Goal: Transaction & Acquisition: Book appointment/travel/reservation

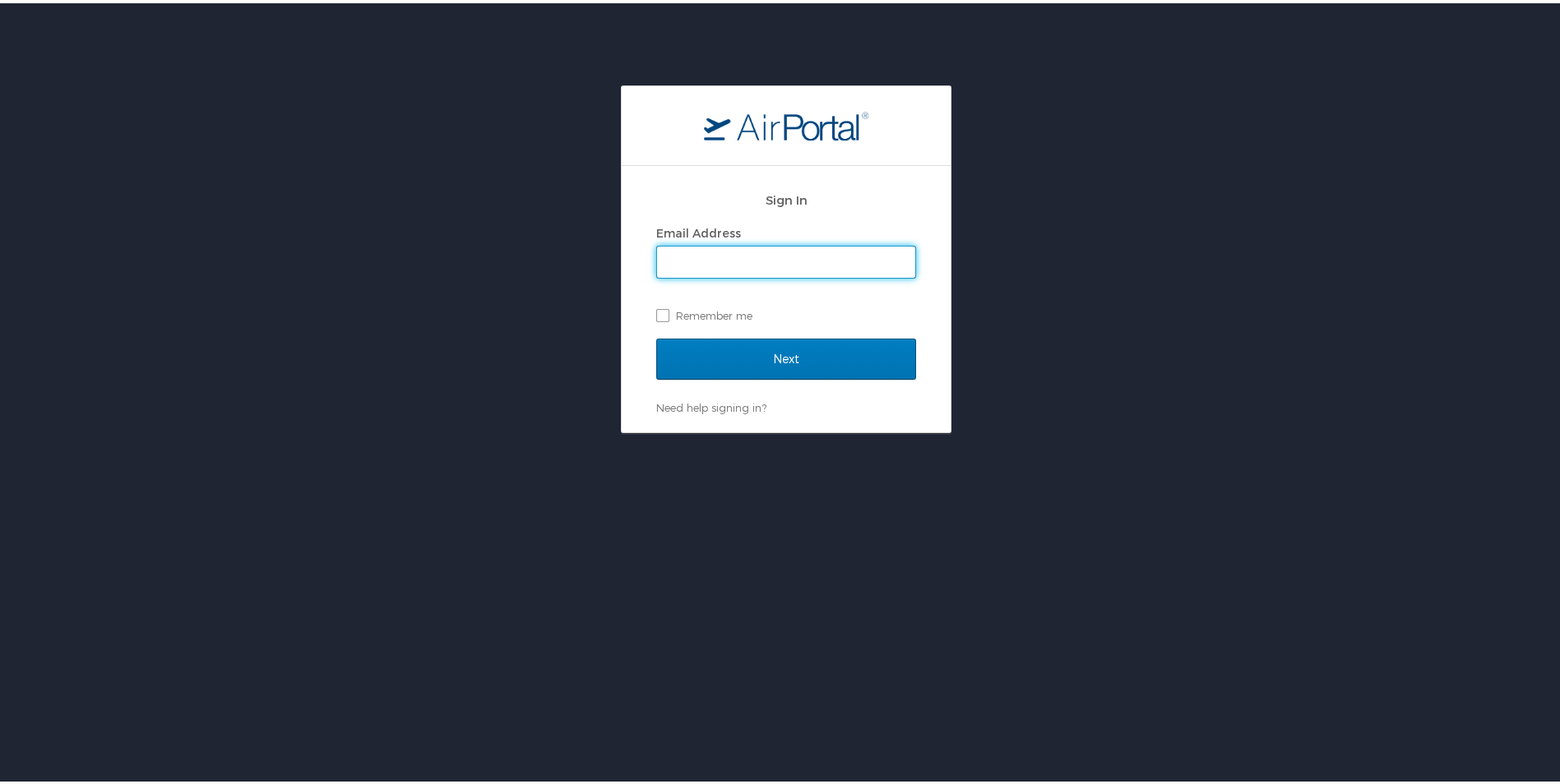
type input "[DOMAIN_NAME][EMAIL_ADDRESS][DOMAIN_NAME]"
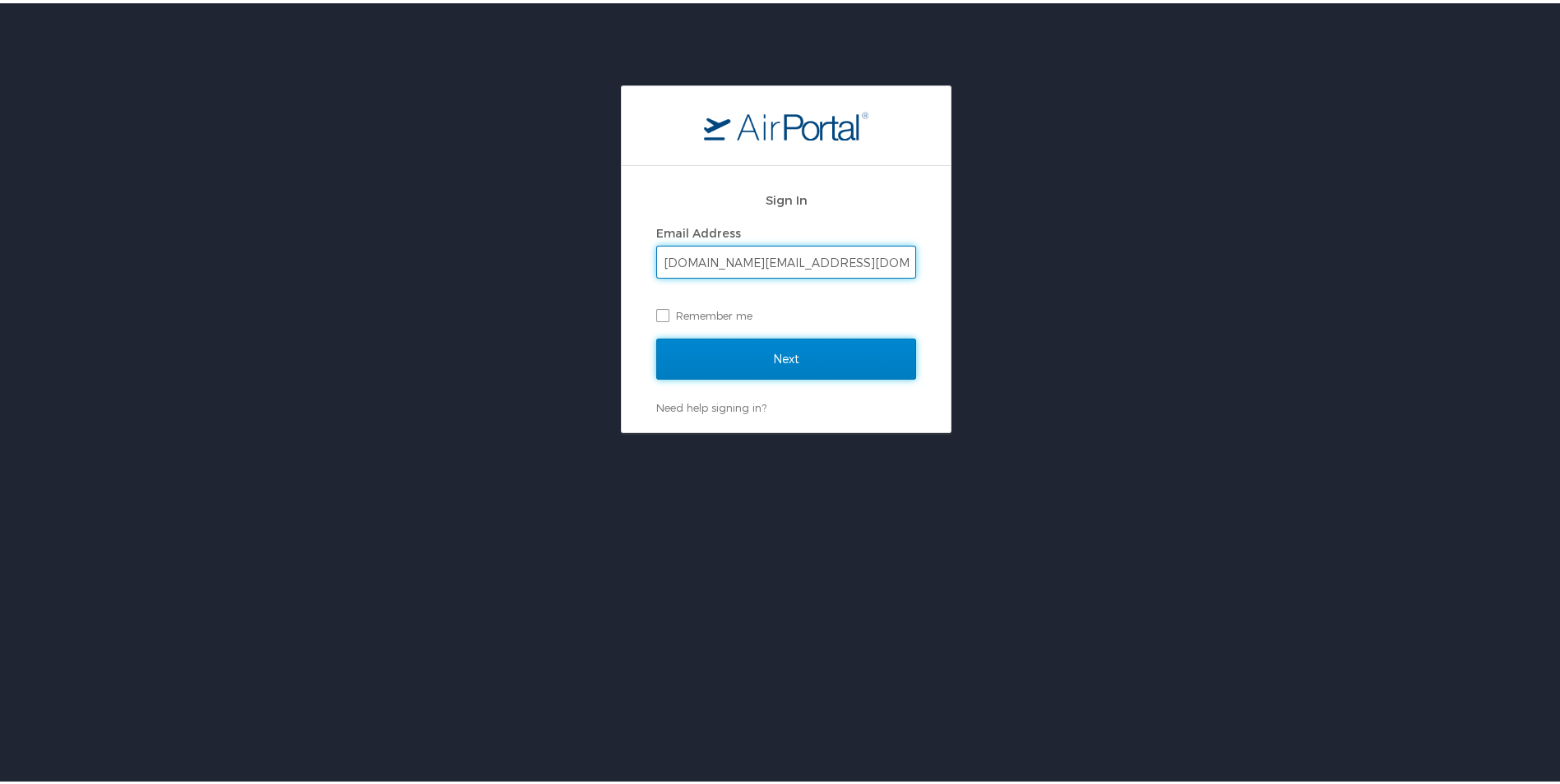
click at [735, 351] on input "Next" at bounding box center [786, 356] width 260 height 41
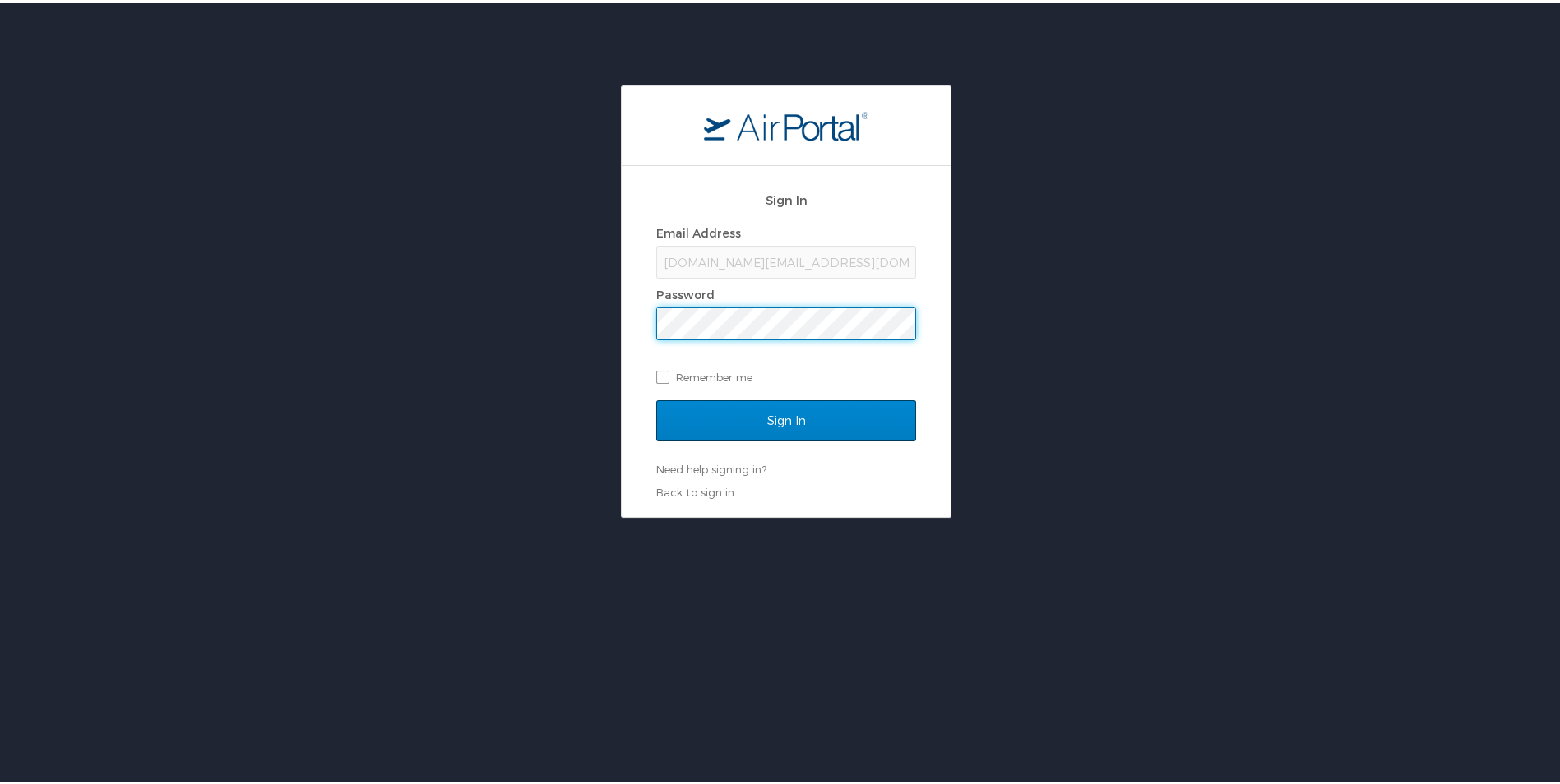
click at [656, 397] on input "Sign In" at bounding box center [786, 418] width 260 height 41
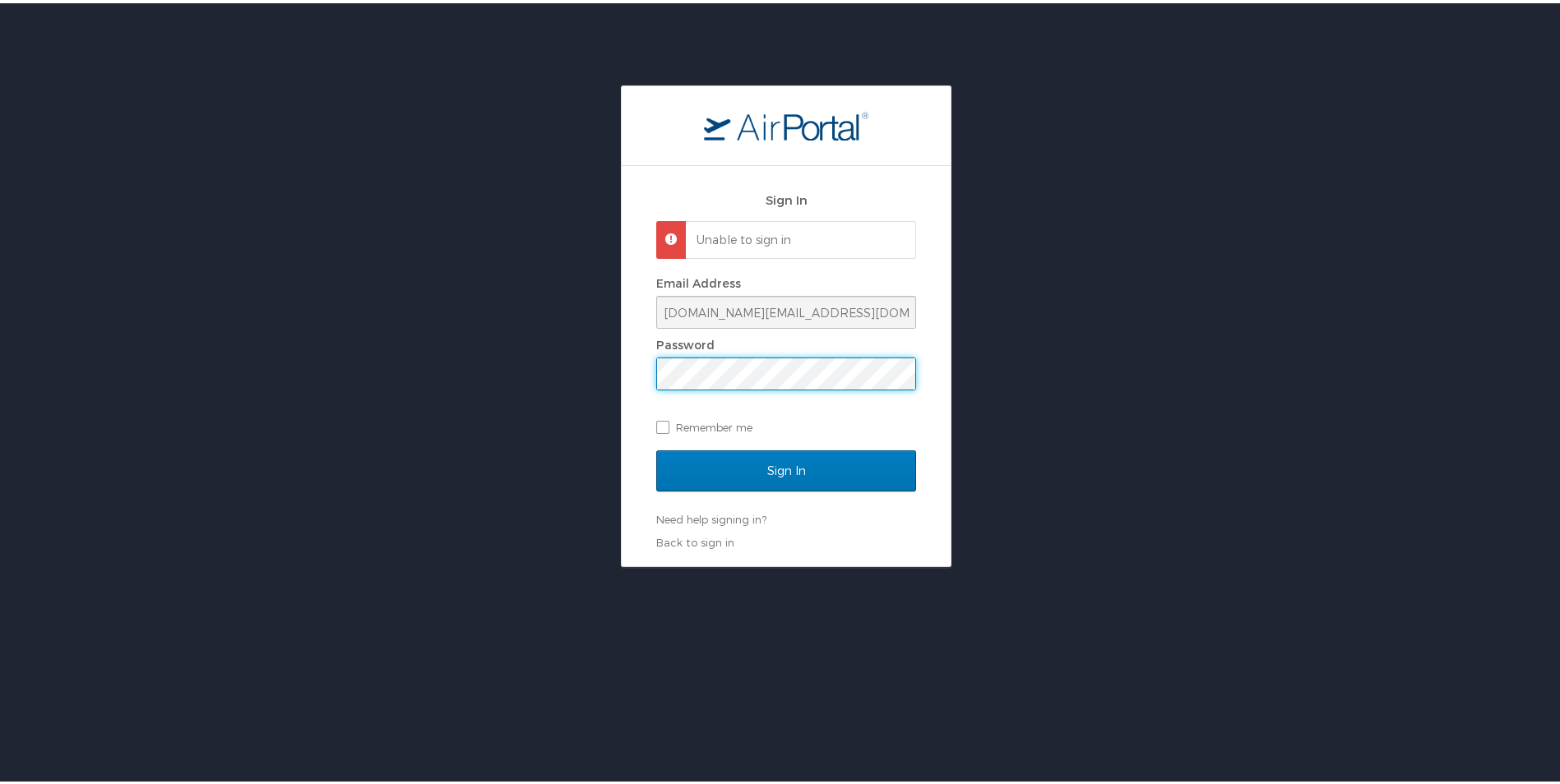
click at [622, 374] on div "Sign In Unable to sign in Email Address collise.dupont@solacc.edu Password Reme…" at bounding box center [786, 362] width 329 height 400
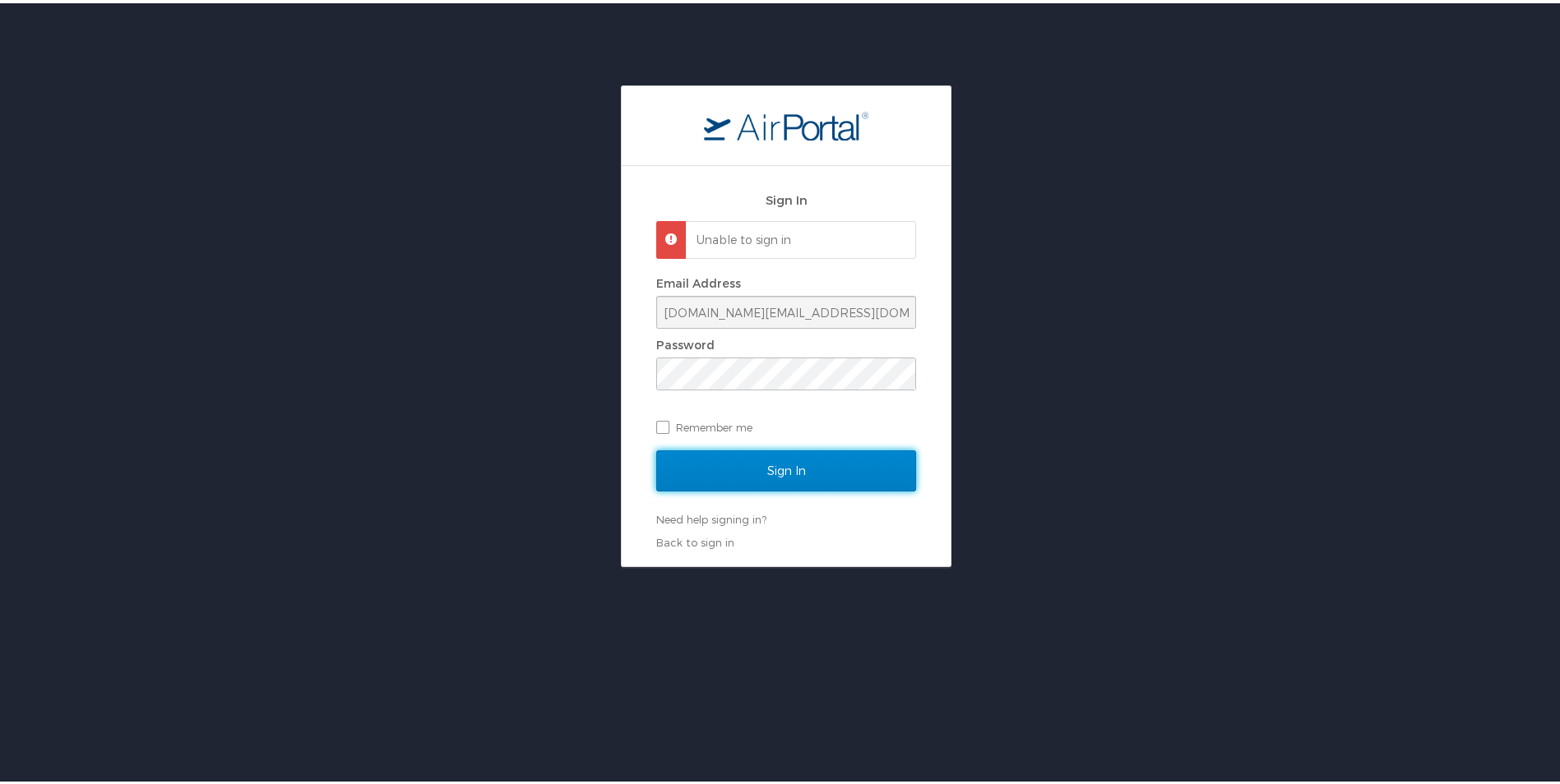
click at [741, 486] on input "Sign In" at bounding box center [786, 468] width 260 height 41
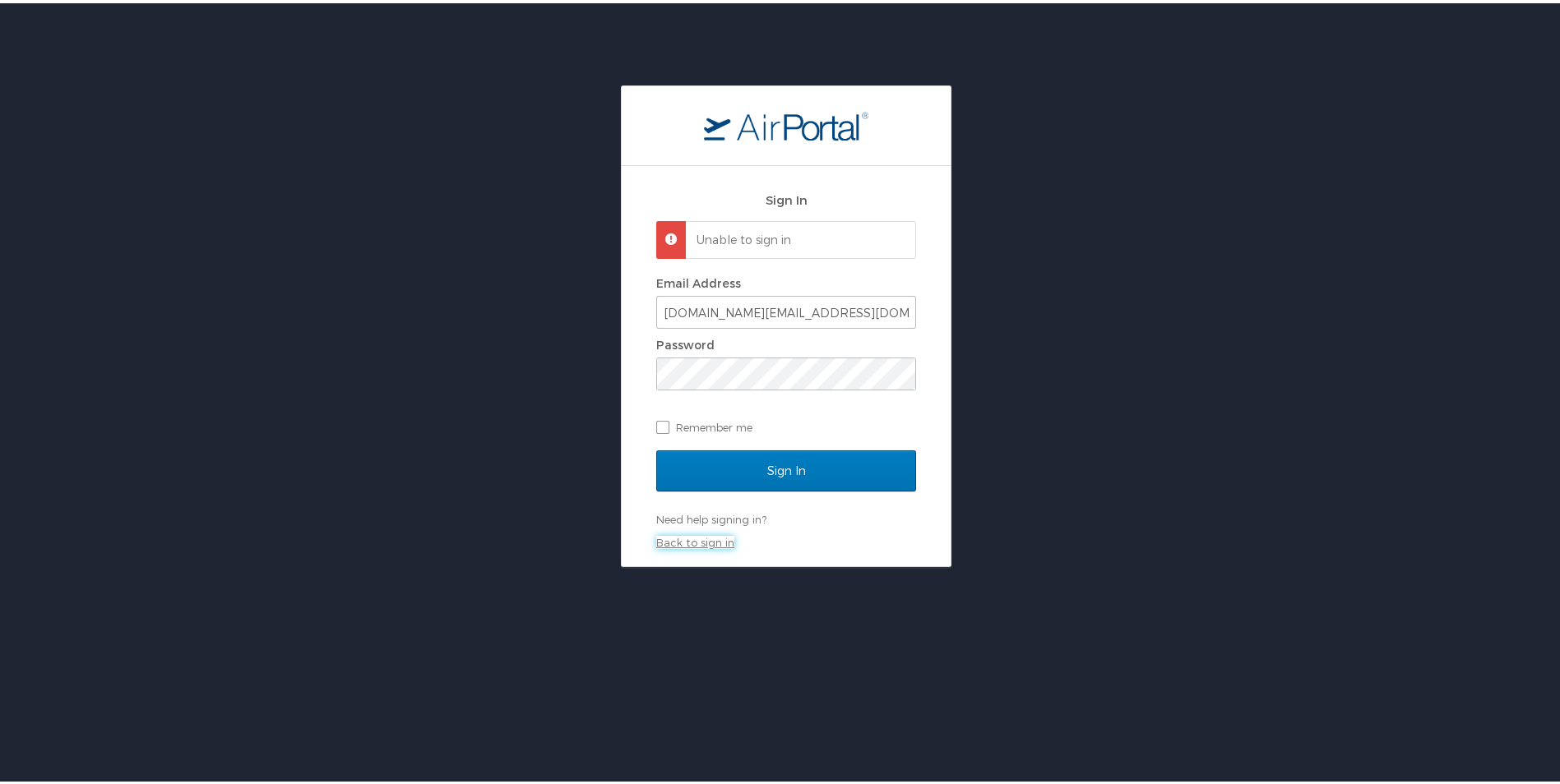
click at [707, 538] on link "Back to sign in" at bounding box center [695, 539] width 78 height 13
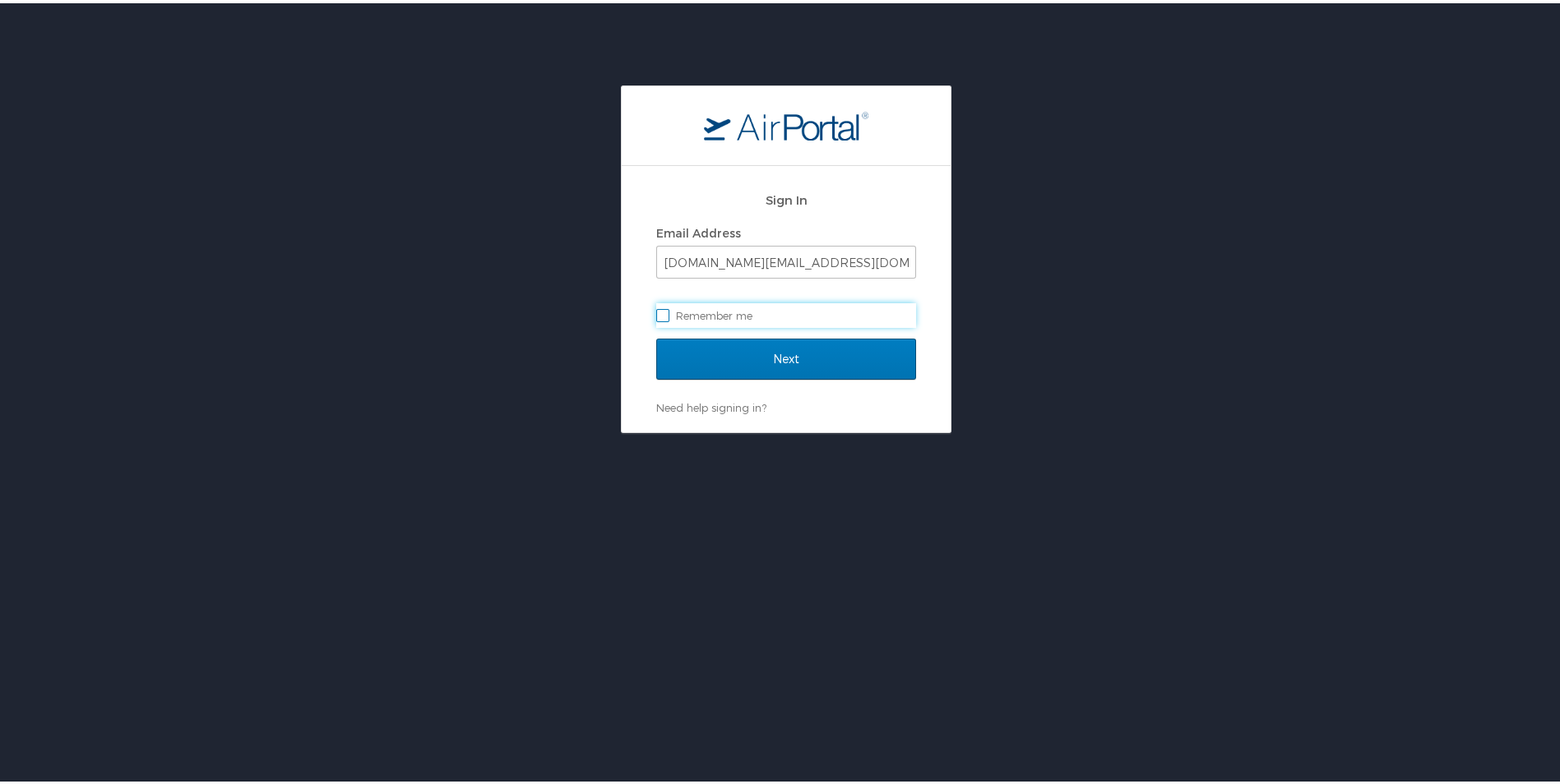
click at [688, 396] on div "Next" at bounding box center [786, 366] width 260 height 62
click at [687, 411] on div "Need help signing in? Forgot password? Help" at bounding box center [786, 404] width 260 height 15
click at [701, 408] on link "Need help signing in?" at bounding box center [711, 404] width 110 height 13
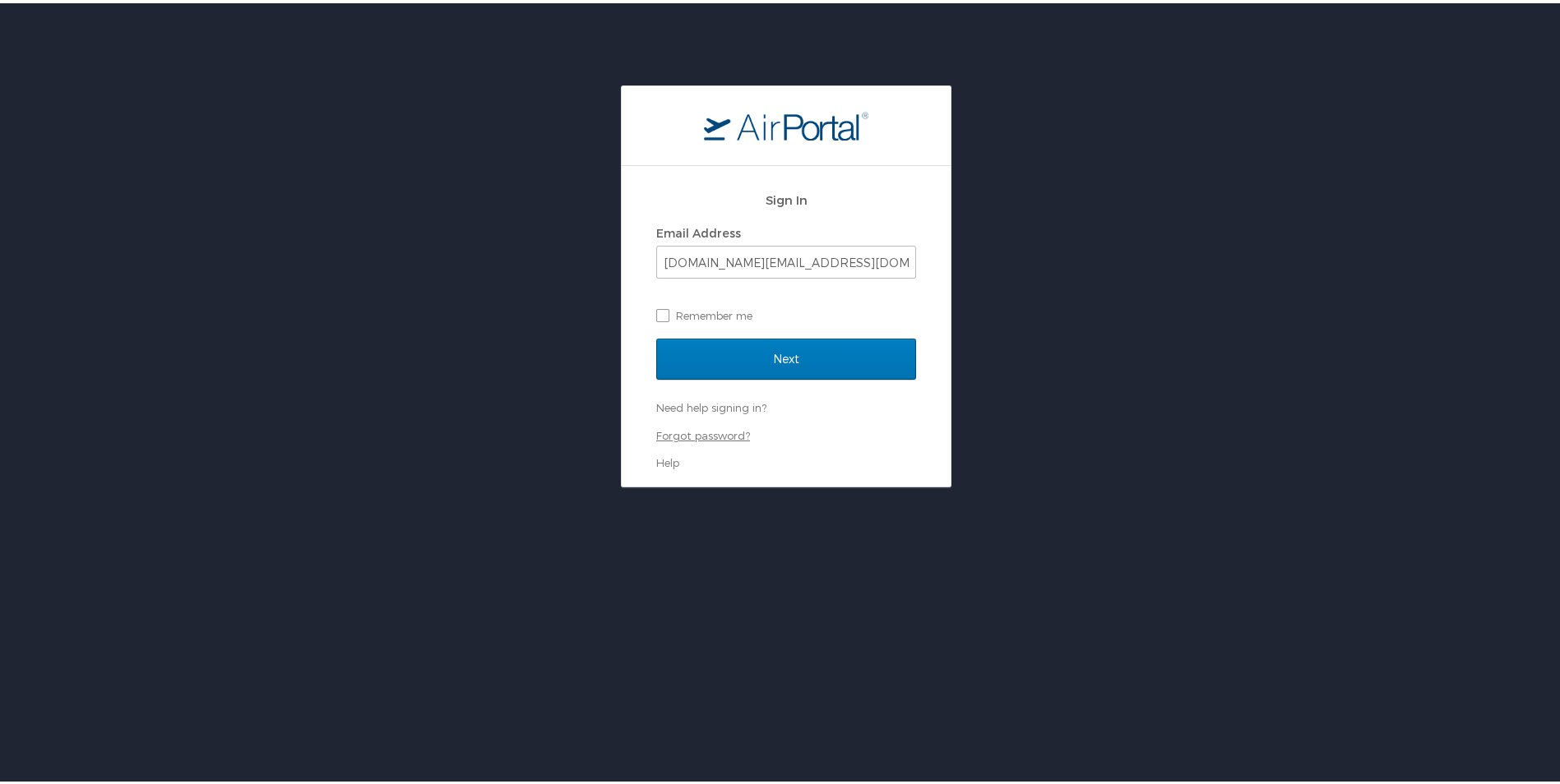
click at [689, 433] on link "Forgot password?" at bounding box center [703, 432] width 94 height 13
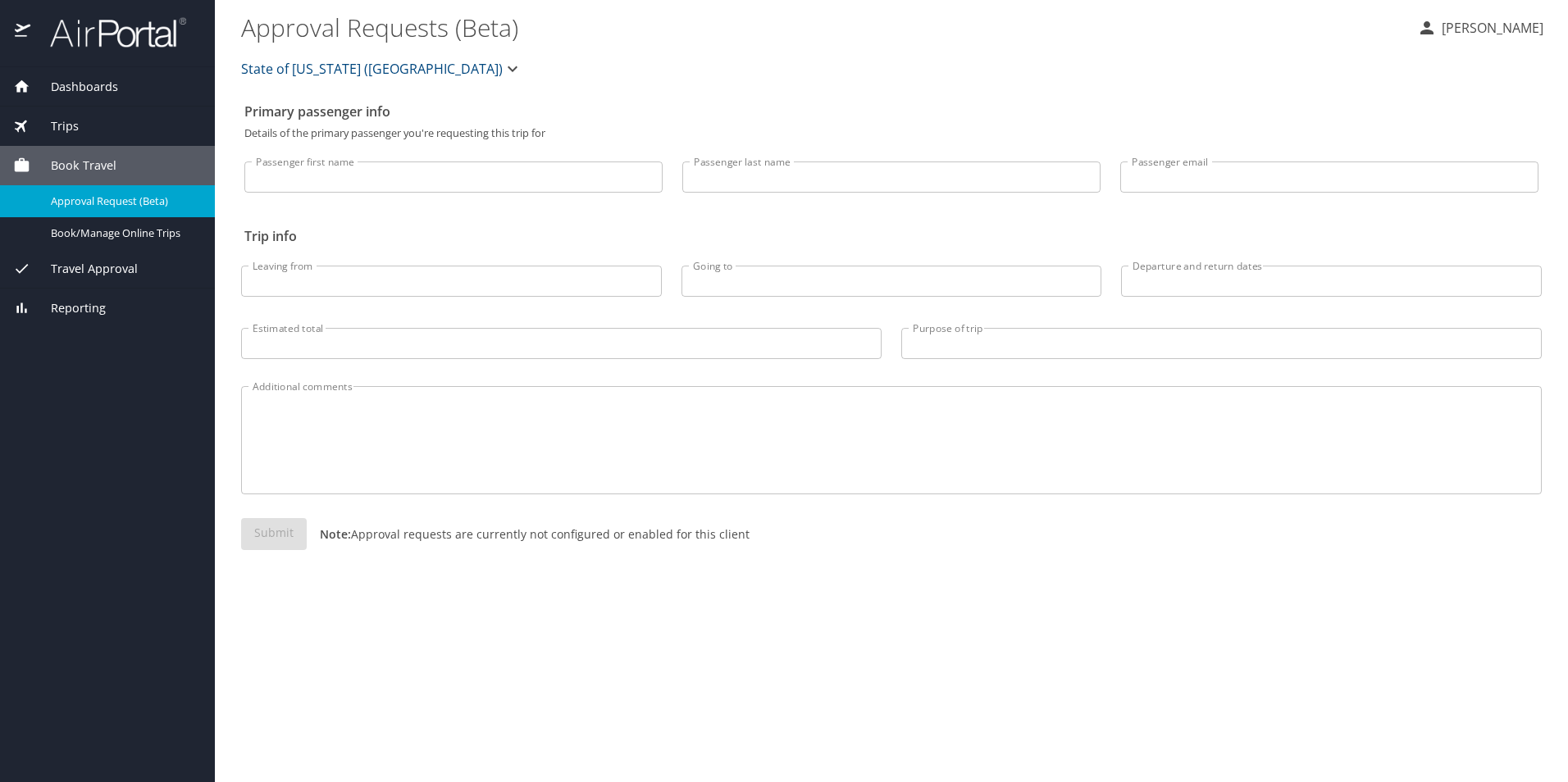
click at [1472, 40] on button "[PERSON_NAME]" at bounding box center [1481, 28] width 139 height 30
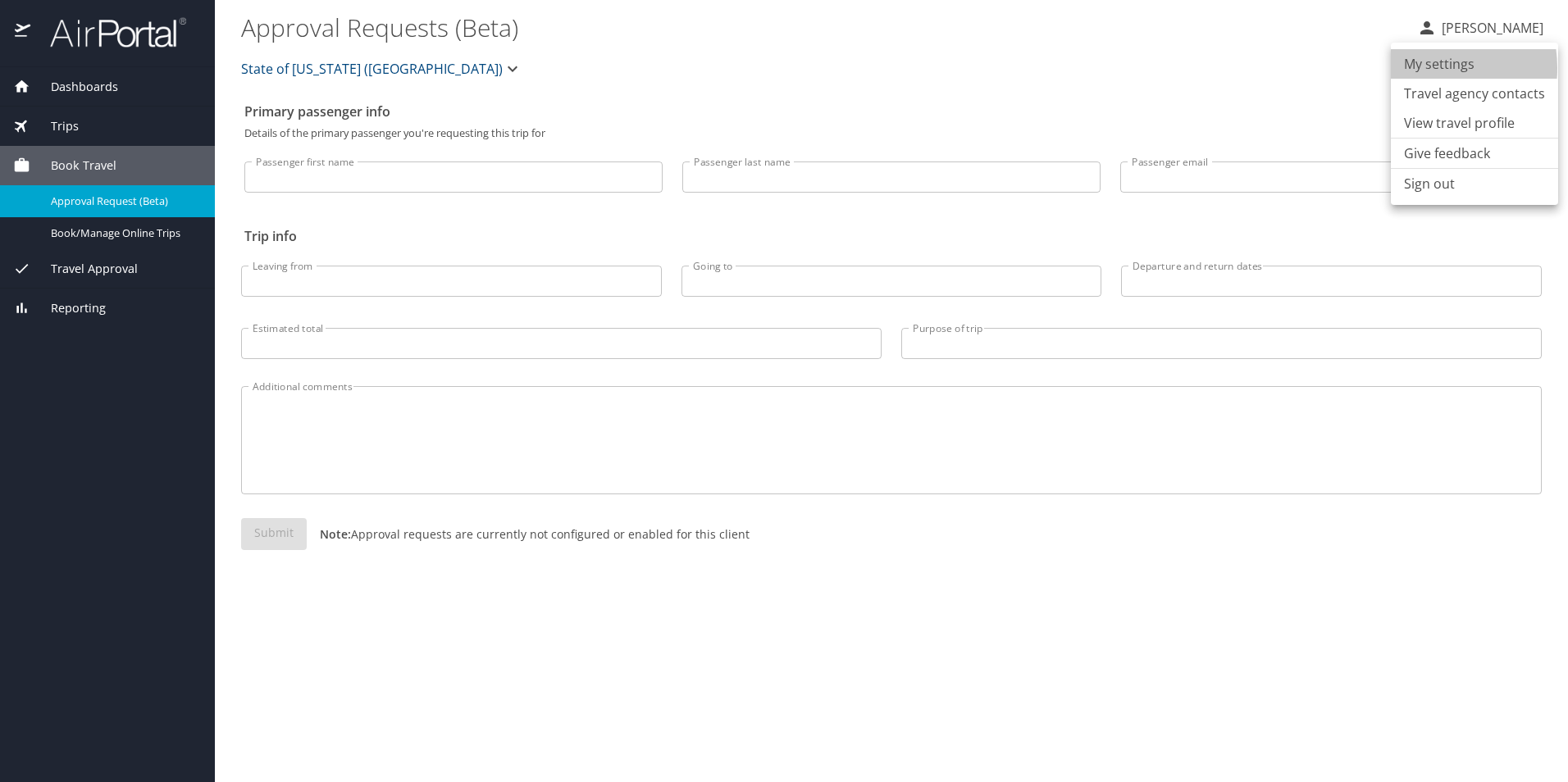
click at [1422, 68] on li "My settings" at bounding box center [1475, 64] width 167 height 30
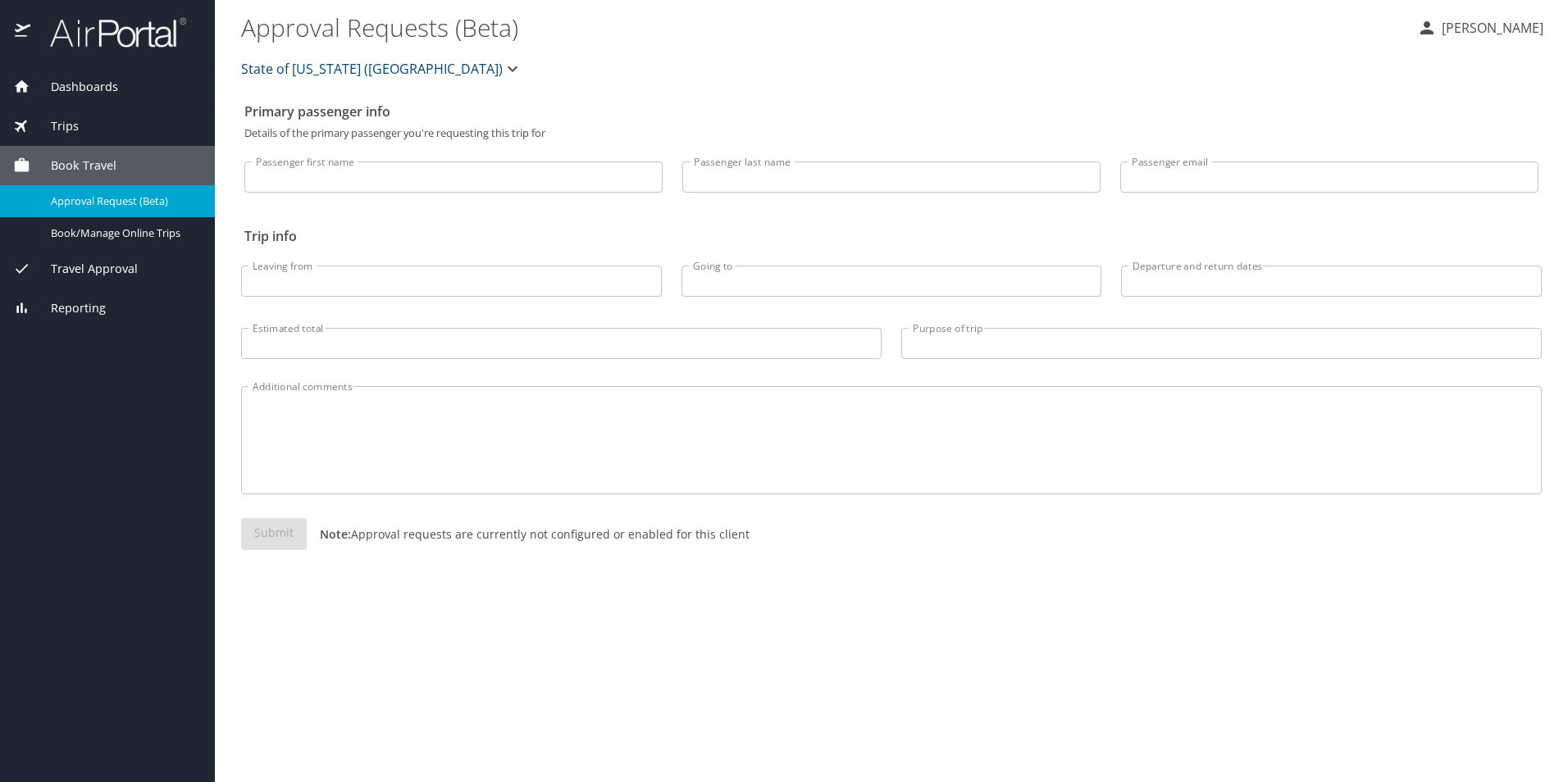
click at [82, 77] on span "Dashboards" at bounding box center [74, 86] width 88 height 18
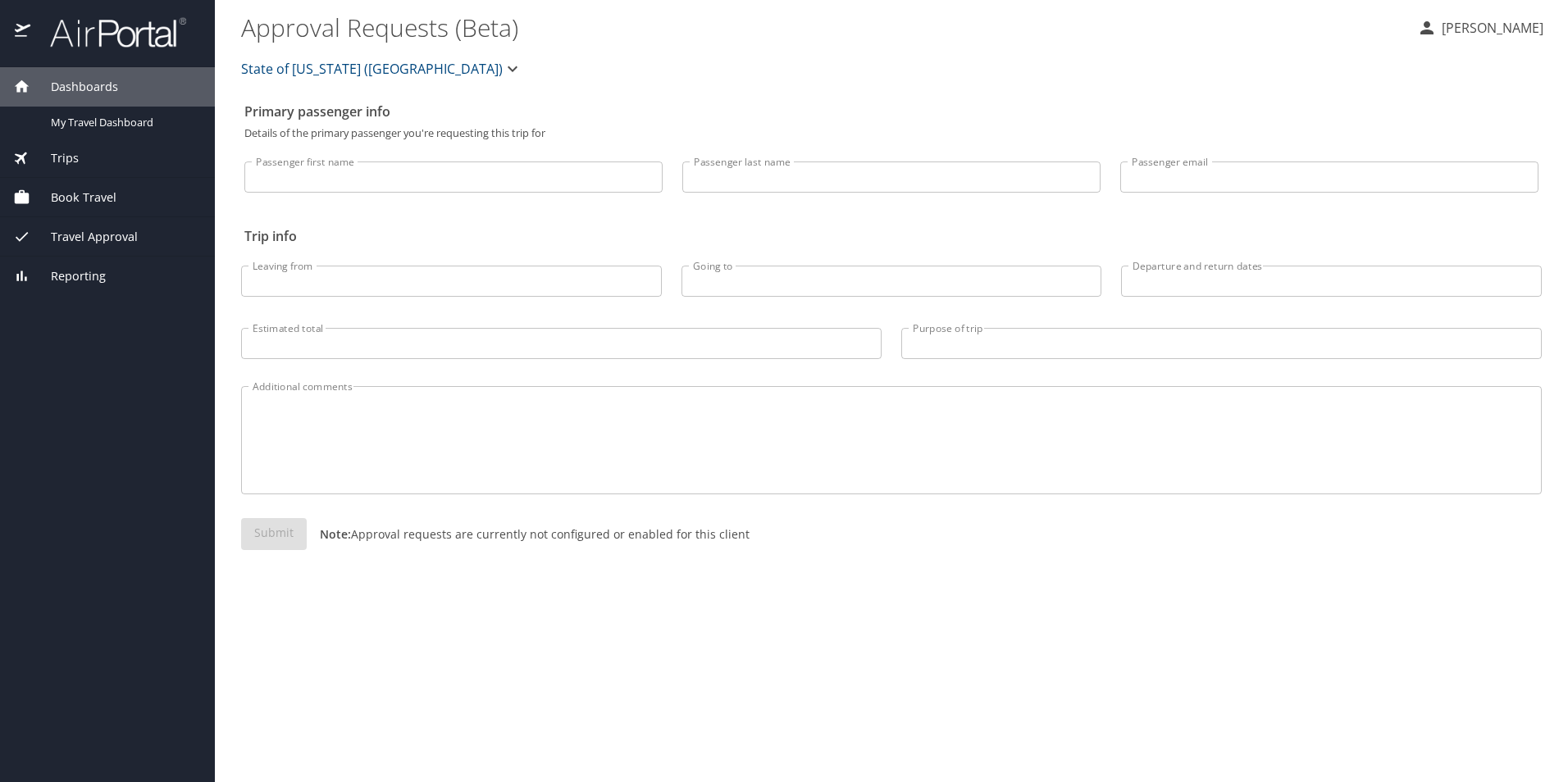
click at [84, 83] on span "Dashboards" at bounding box center [74, 86] width 88 height 18
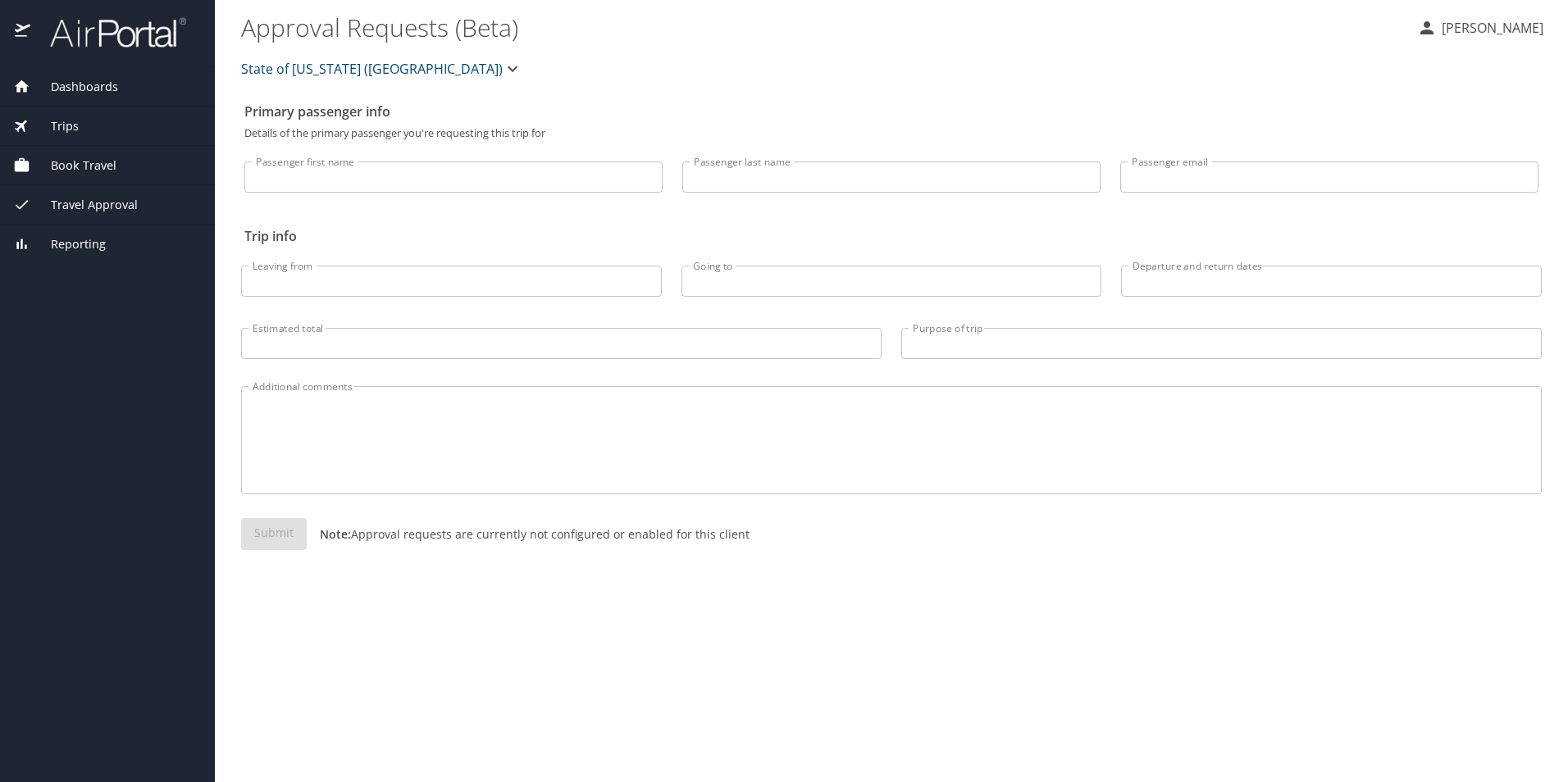
click at [153, 101] on div "Dashboards" at bounding box center [107, 86] width 215 height 40
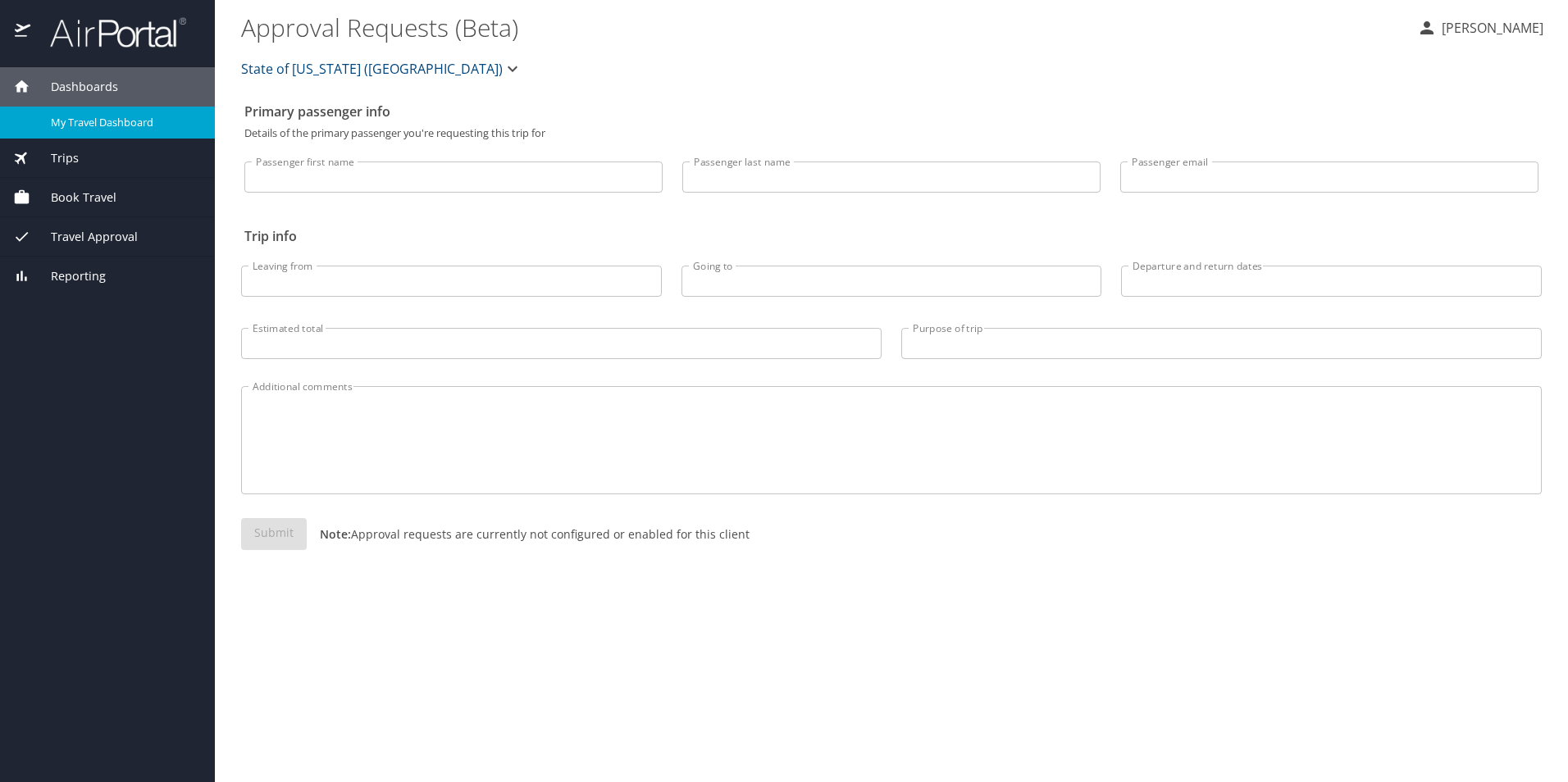
click at [110, 120] on span "My Travel Dashboard" at bounding box center [123, 122] width 144 height 16
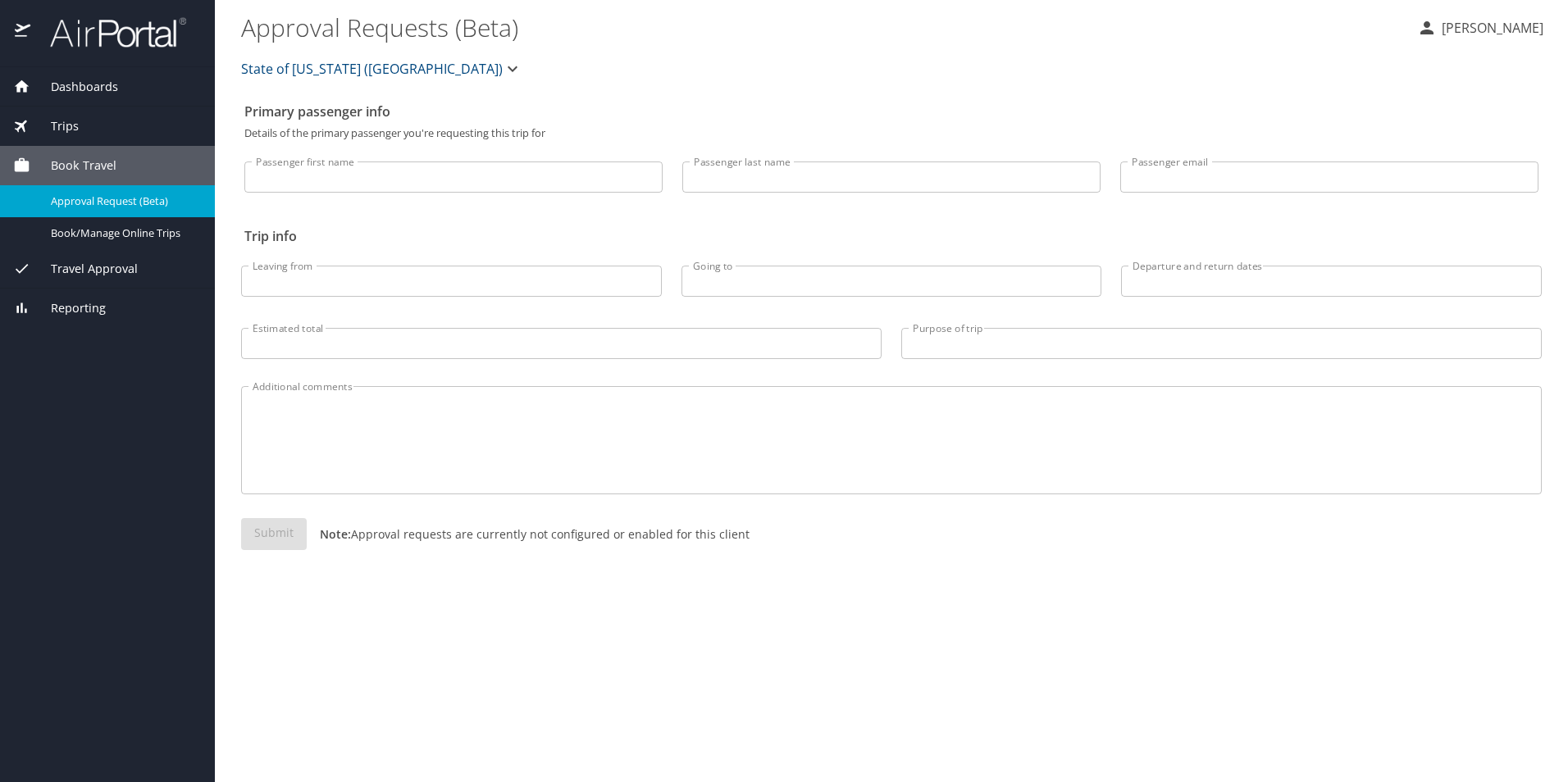
click at [112, 30] on img at bounding box center [108, 33] width 154 height 32
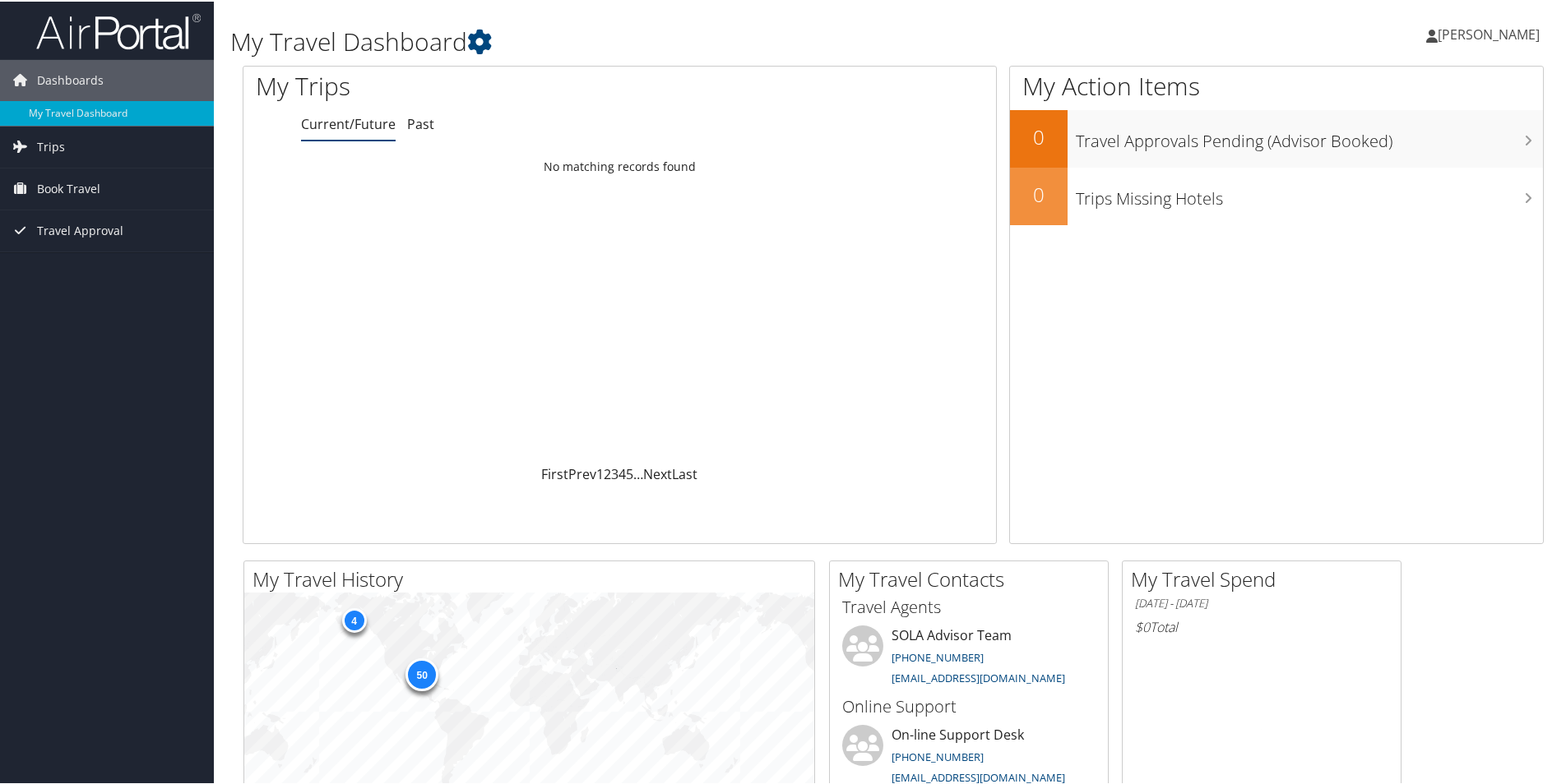
click at [1459, 32] on span "[PERSON_NAME]" at bounding box center [1488, 33] width 102 height 18
click at [1437, 89] on link "My Settings" at bounding box center [1445, 91] width 184 height 28
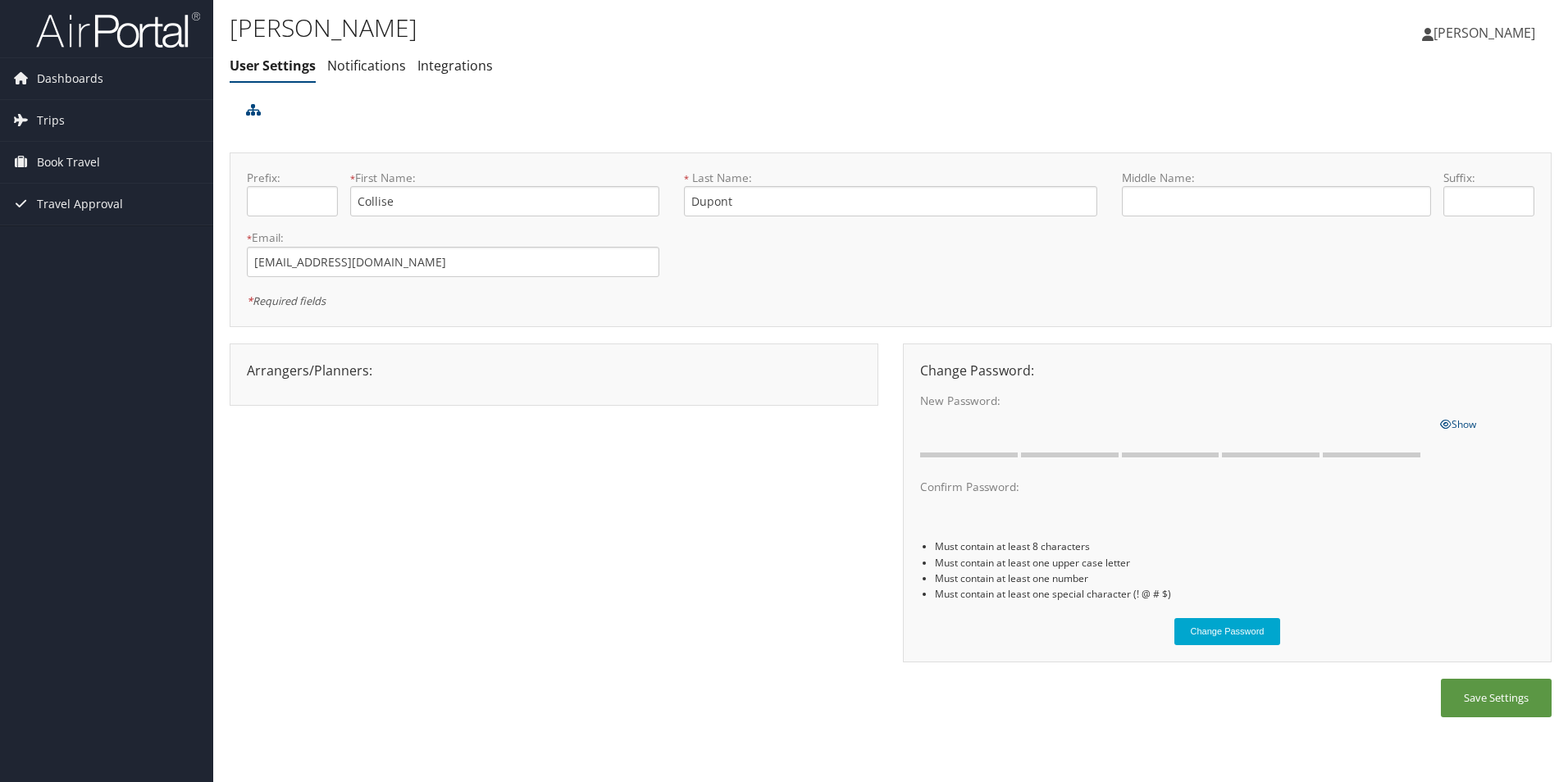
click at [1453, 27] on span "[PERSON_NAME]" at bounding box center [1484, 33] width 101 height 18
click at [1388, 271] on link "Sign Out" at bounding box center [1444, 268] width 183 height 28
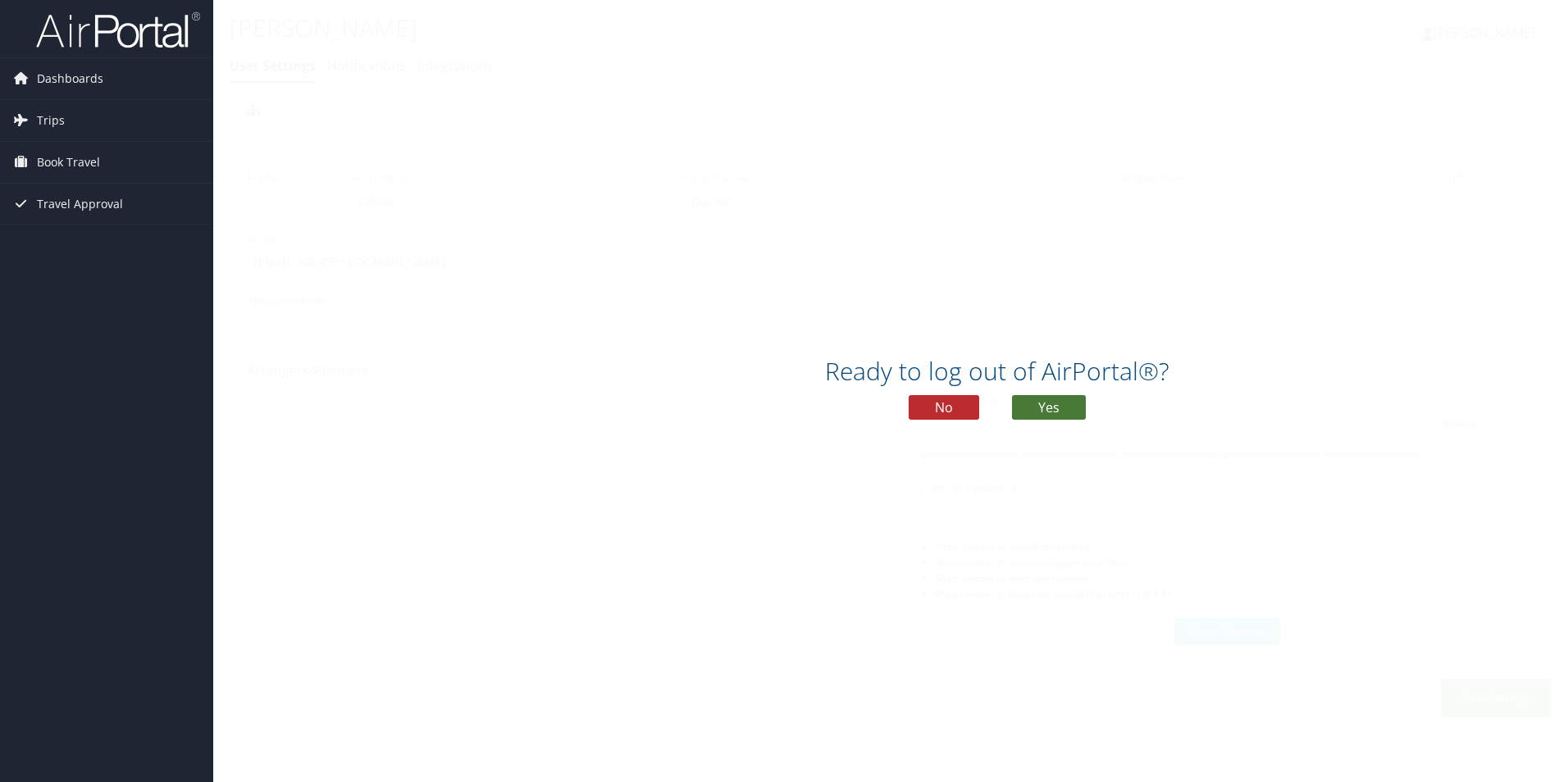
click at [1069, 411] on button "Yes" at bounding box center [1049, 408] width 74 height 25
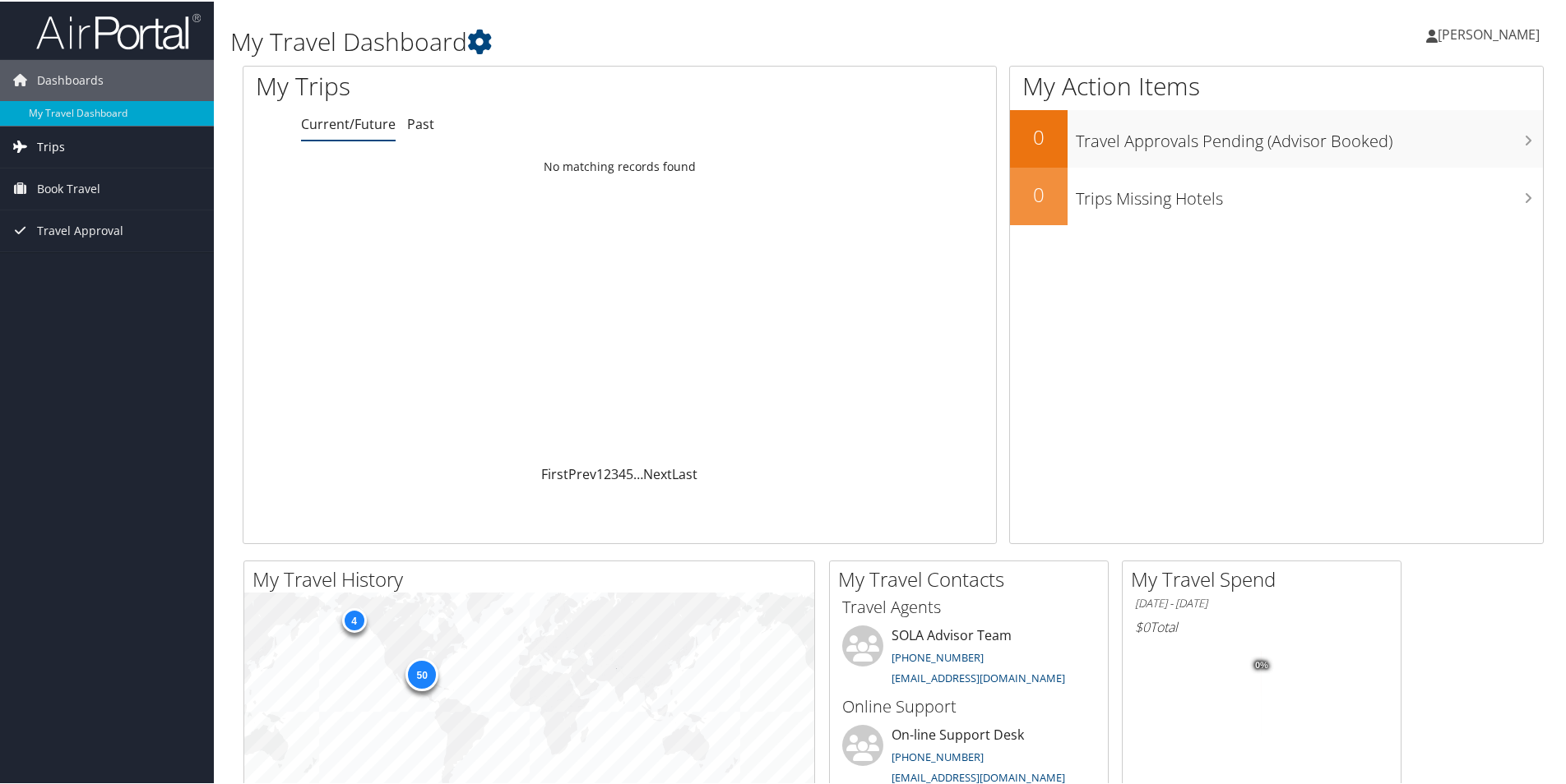
click at [110, 133] on link "Trips" at bounding box center [107, 146] width 214 height 41
click at [74, 268] on span "Book Travel" at bounding box center [69, 261] width 64 height 41
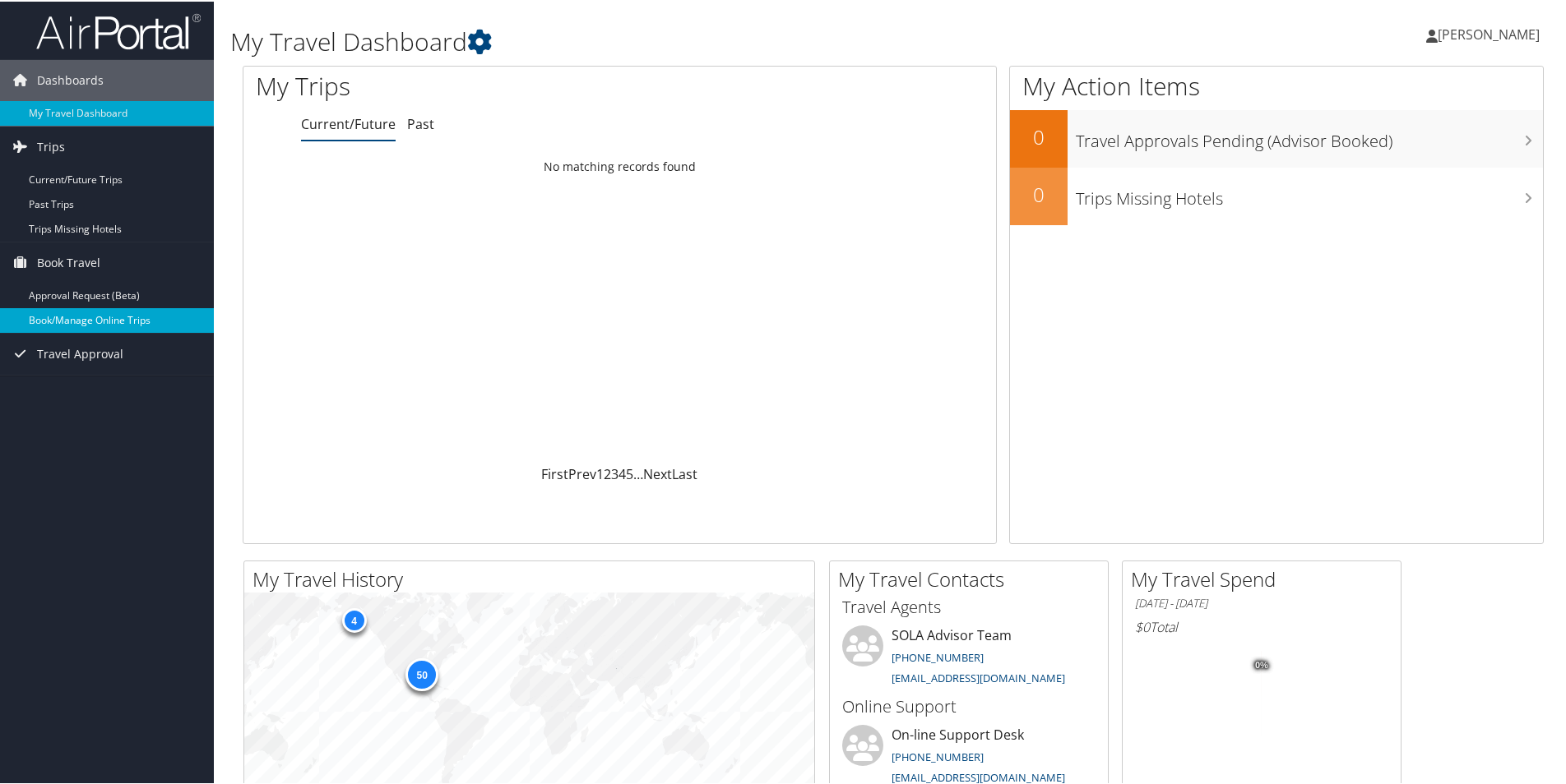
click at [127, 328] on link "Book/Manage Online Trips" at bounding box center [107, 319] width 214 height 25
